Goal: Transaction & Acquisition: Purchase product/service

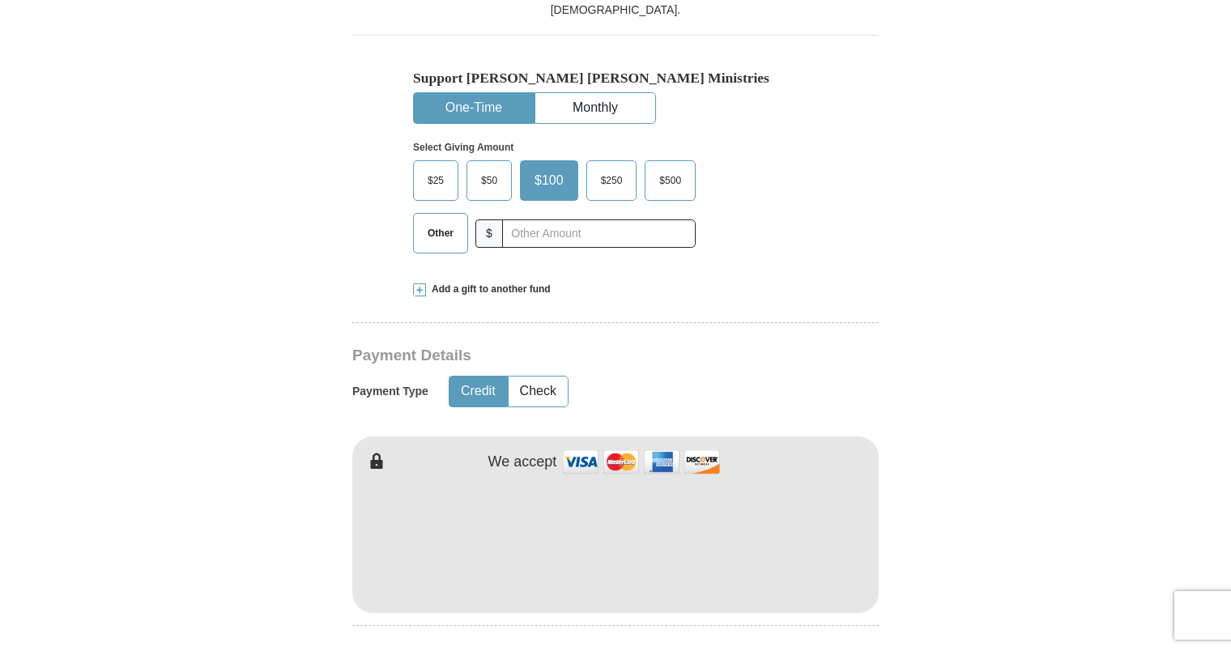
scroll to position [534, 0]
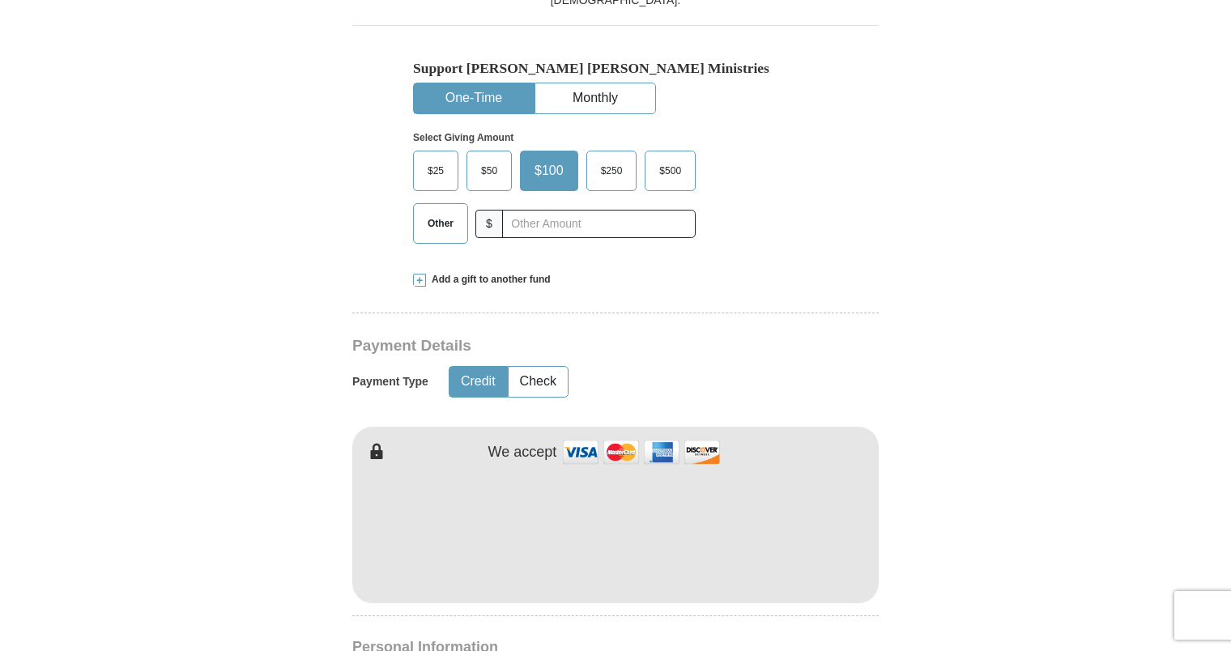
click at [439, 211] on span "Other" at bounding box center [440, 223] width 42 height 24
click at [0, 0] on input "Other" at bounding box center [0, 0] width 0 height 0
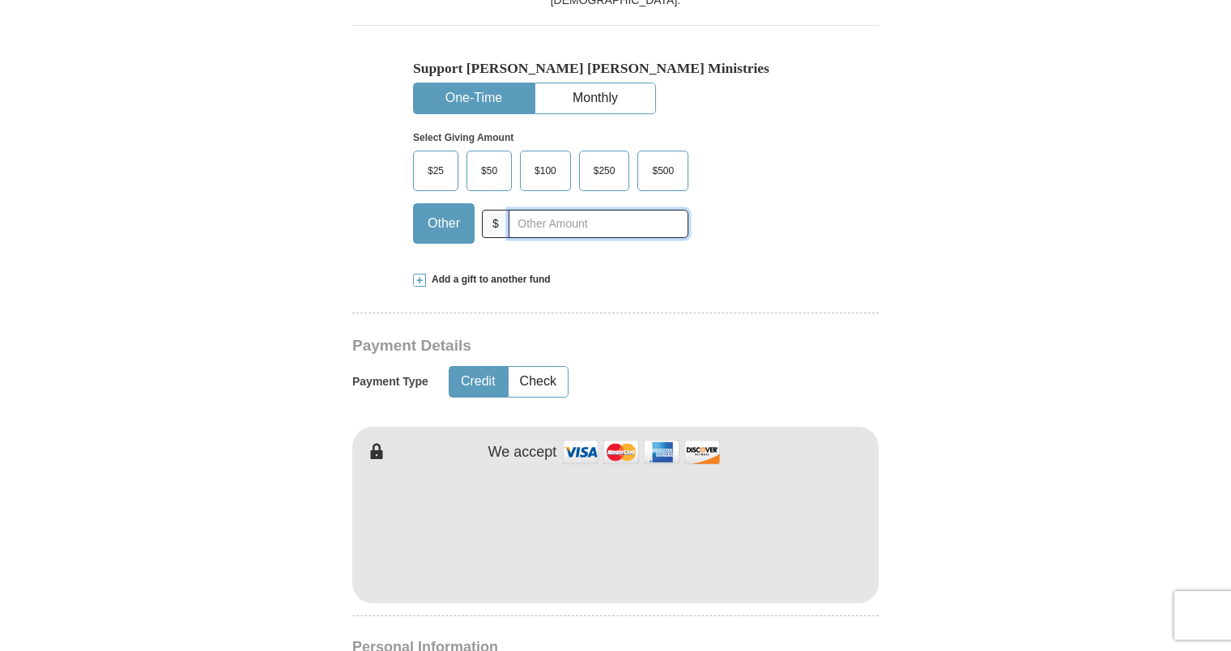
click at [525, 210] on input "text" at bounding box center [598, 224] width 180 height 28
type input "552.00"
click at [938, 499] on form "Already have an account? Sign in for faster giving. Don't have an account? Crea…" at bounding box center [615, 545] width 923 height 2031
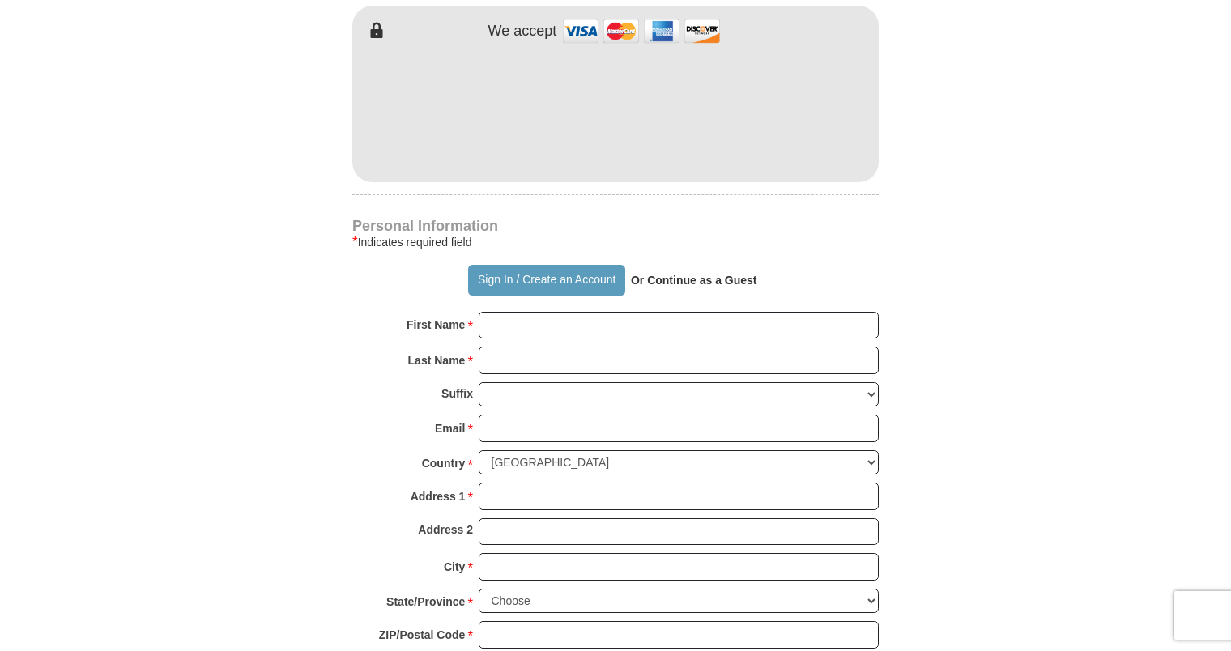
scroll to position [988, 0]
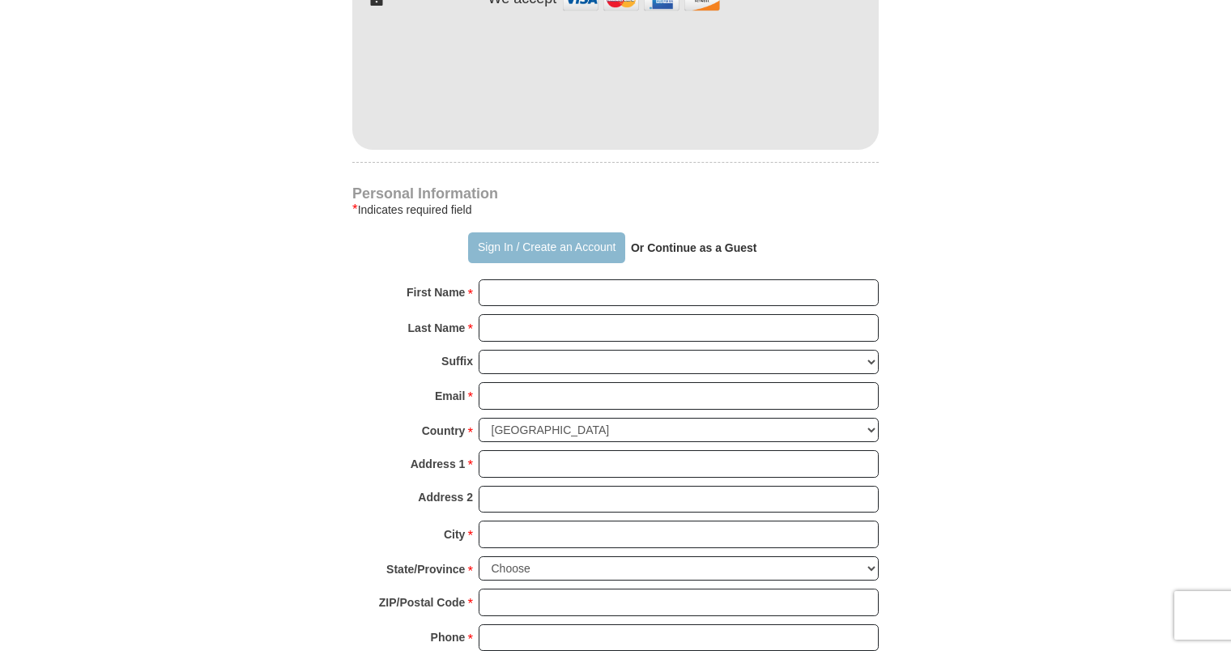
click at [493, 232] on button "Sign In / Create an Account" at bounding box center [546, 247] width 156 height 31
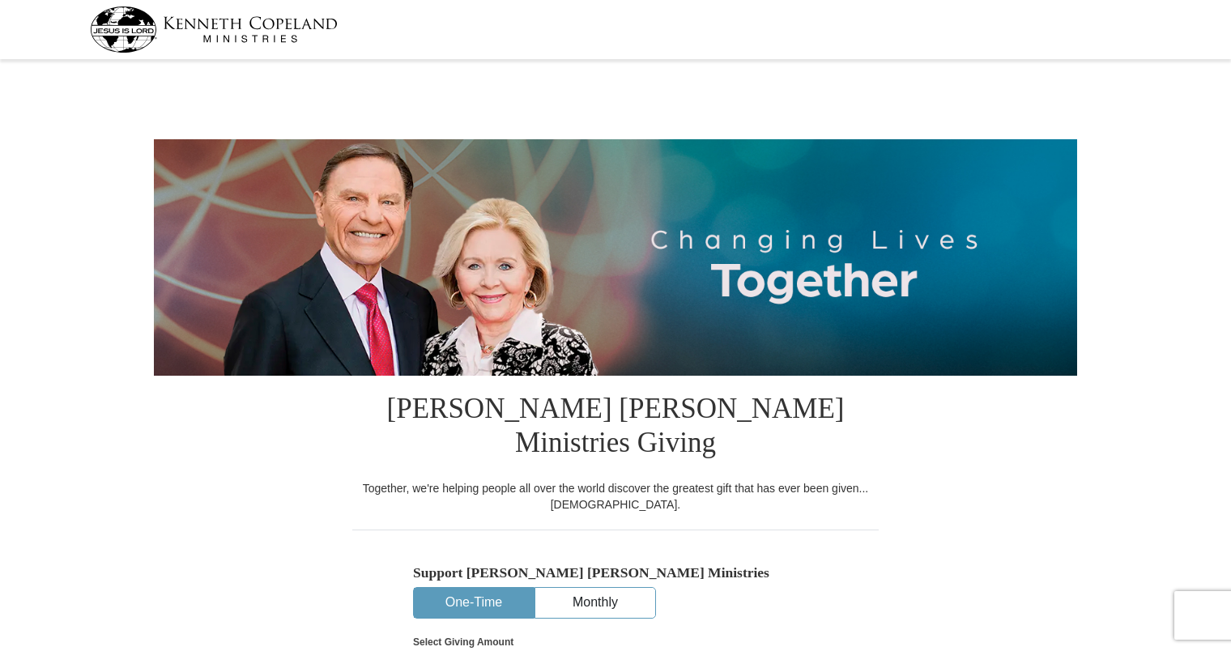
select select "NM"
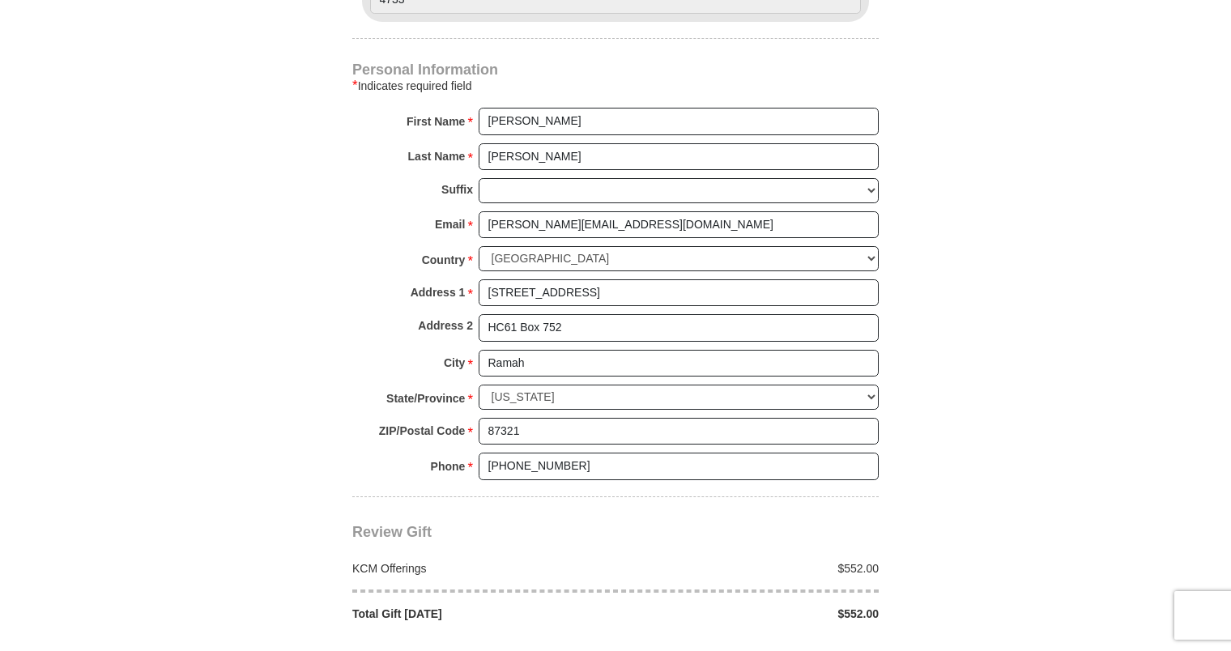
scroll to position [1101, 0]
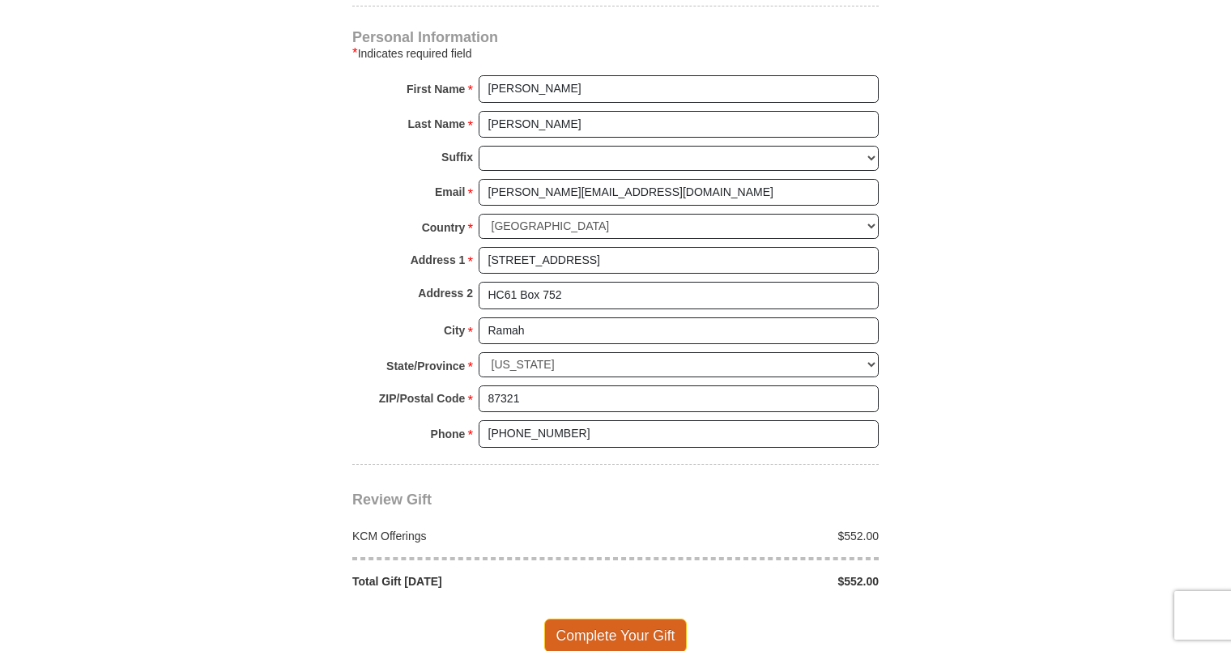
click at [599, 619] on span "Complete Your Gift" at bounding box center [615, 636] width 143 height 34
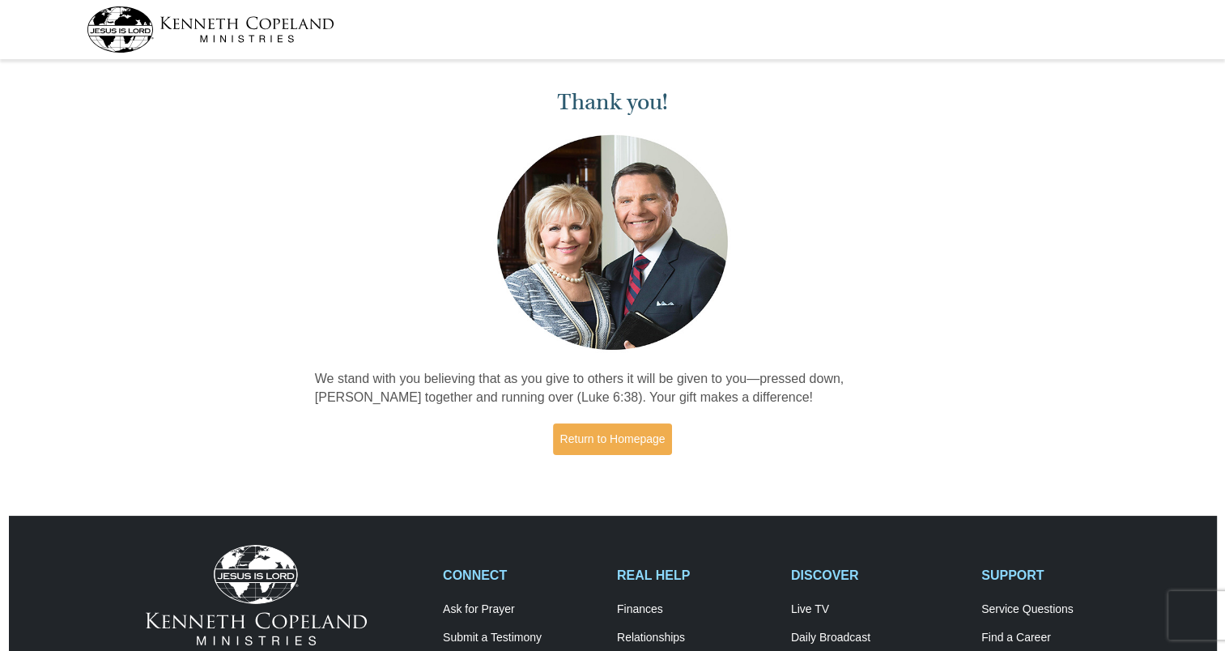
click at [920, 207] on div "Thank you! We stand with you believing that as you give to others it will be gi…" at bounding box center [612, 274] width 1225 height 419
